Goal: Navigation & Orientation: Find specific page/section

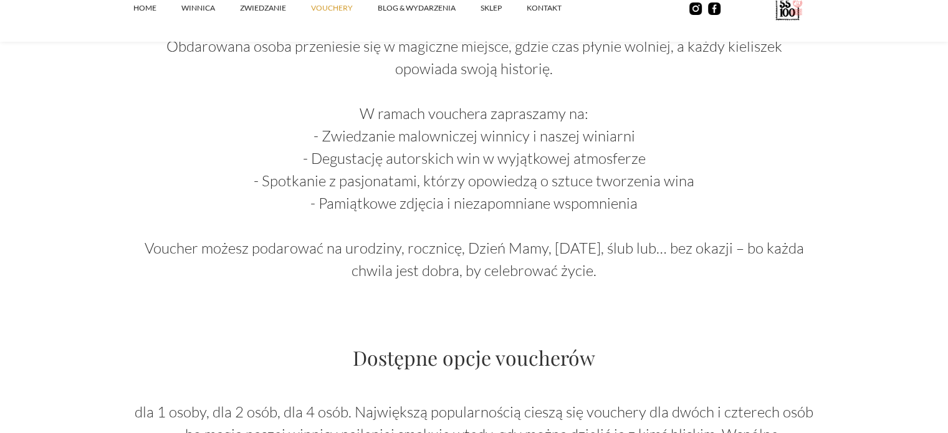
scroll to position [711, 0]
